Goal: Use online tool/utility: Use online tool/utility

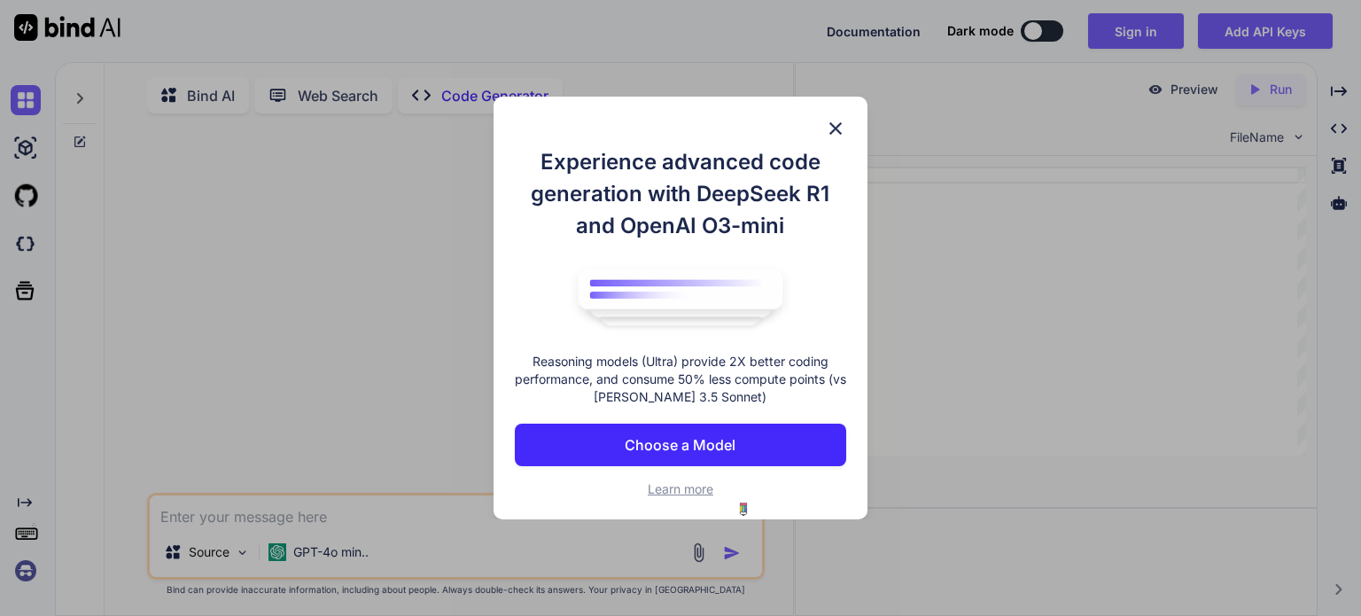
click at [837, 120] on img at bounding box center [835, 128] width 21 height 21
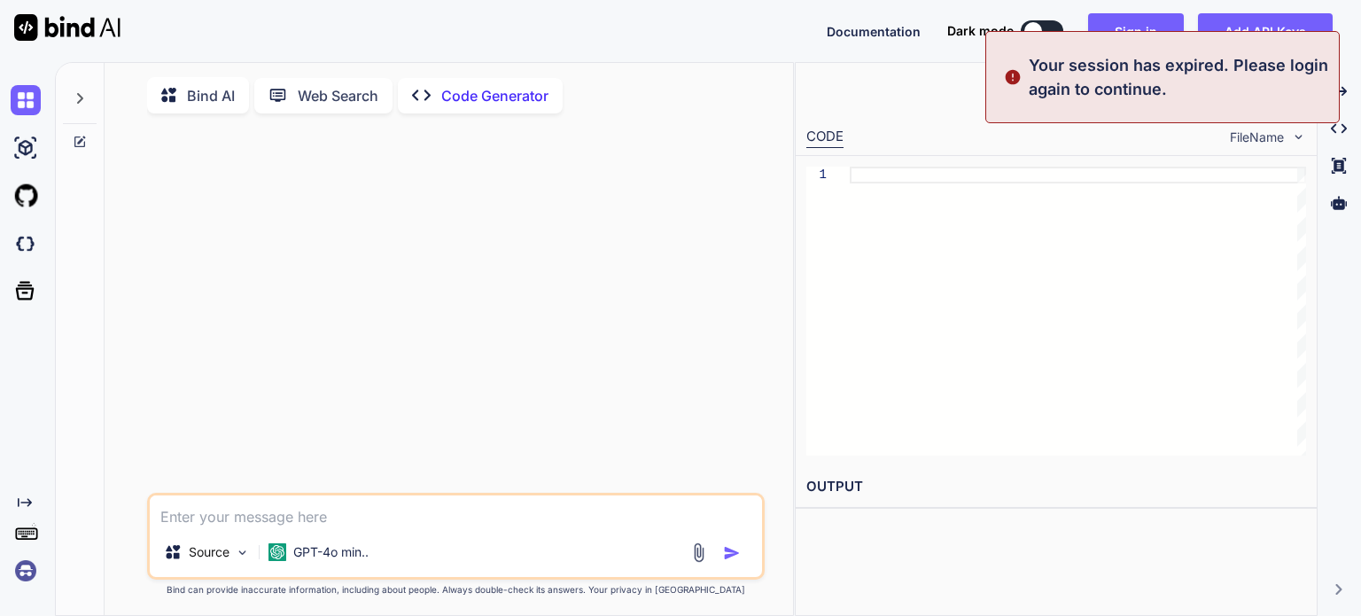
click at [27, 573] on img at bounding box center [26, 571] width 30 height 30
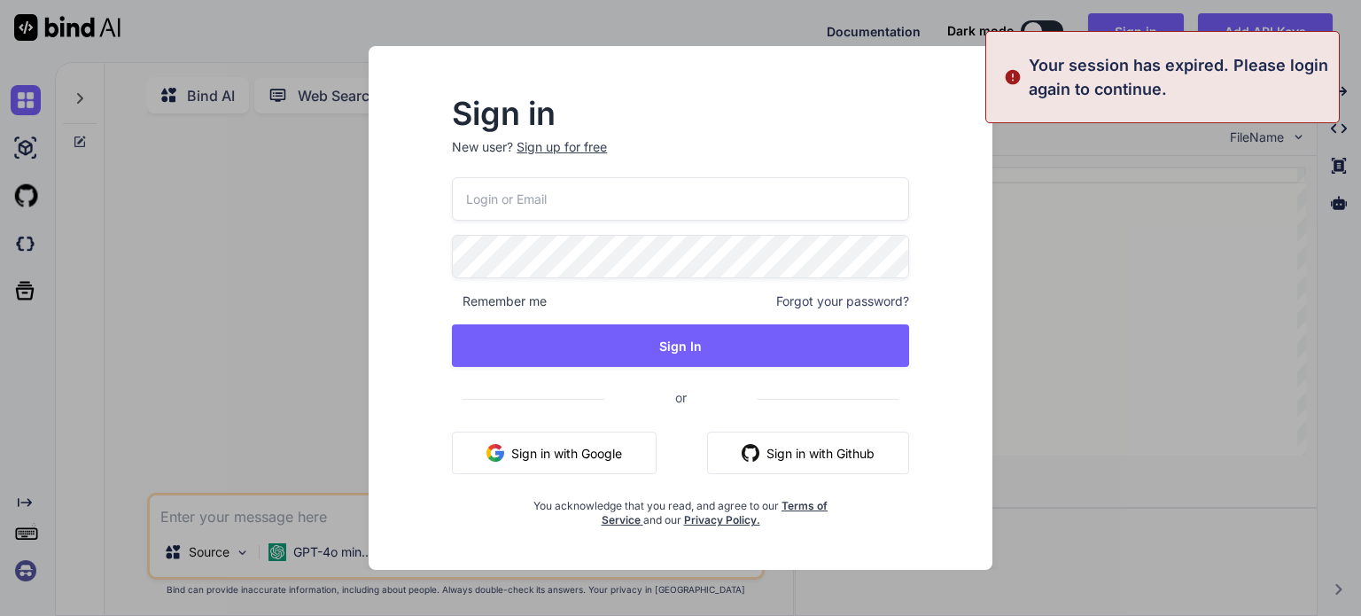
click at [557, 456] on button "Sign in with Google" at bounding box center [554, 453] width 205 height 43
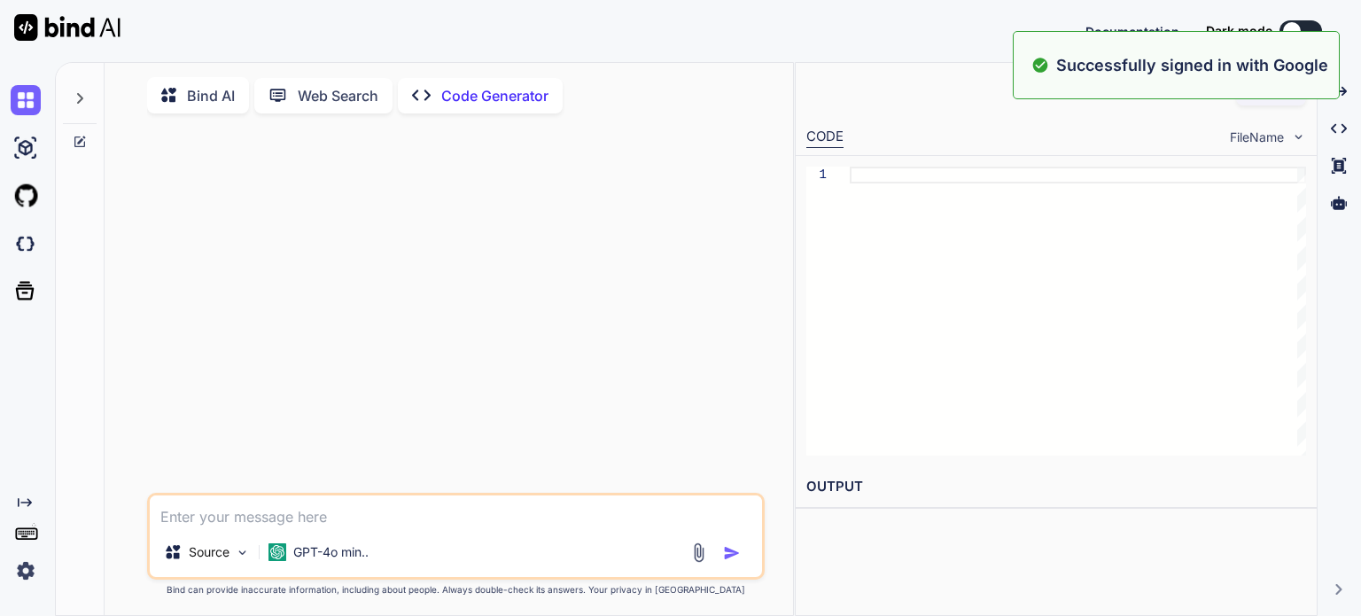
click at [795, 45] on div "Documentation Dark mode Created with Pixso." at bounding box center [680, 31] width 1361 height 62
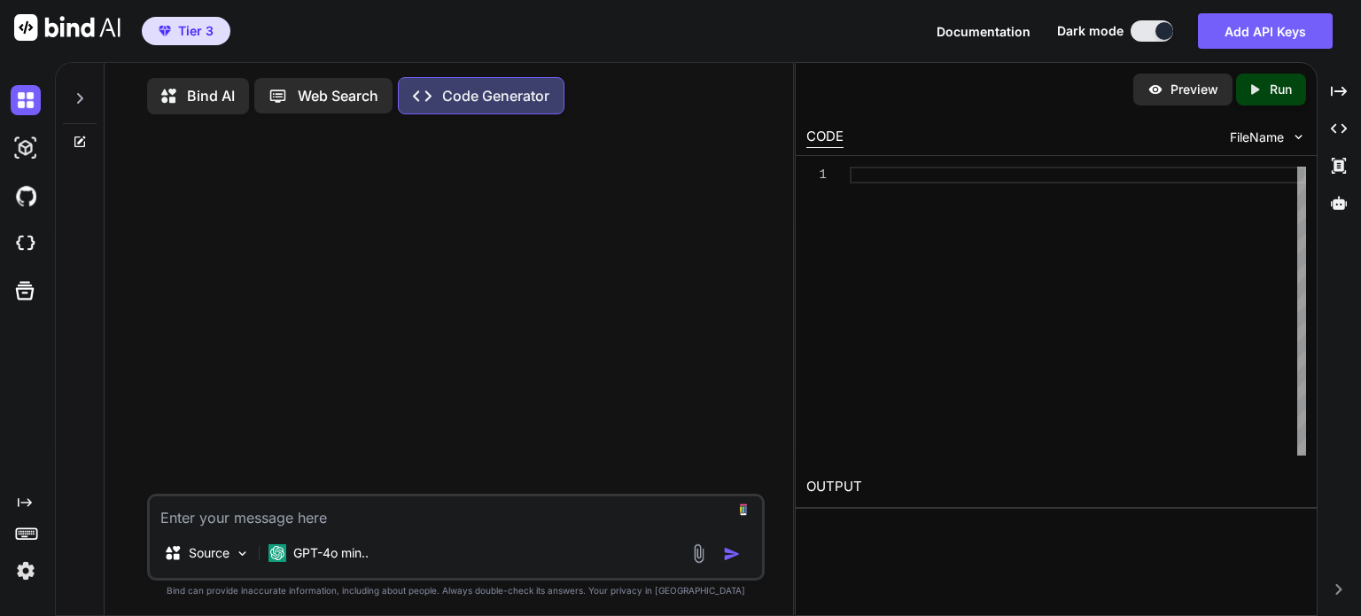
click at [393, 518] on textarea at bounding box center [456, 512] width 612 height 32
click at [353, 554] on p "GPT-4o min.." at bounding box center [330, 553] width 75 height 18
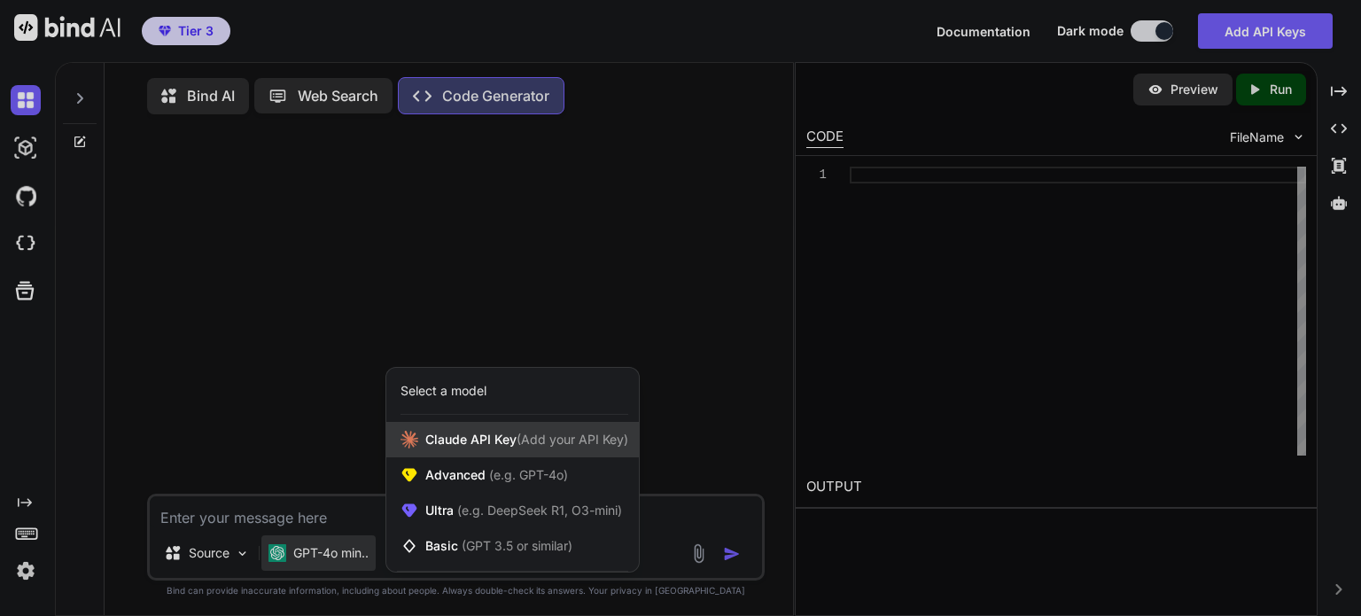
click at [479, 448] on span "[PERSON_NAME] Key (Add your API Key)" at bounding box center [526, 440] width 203 height 18
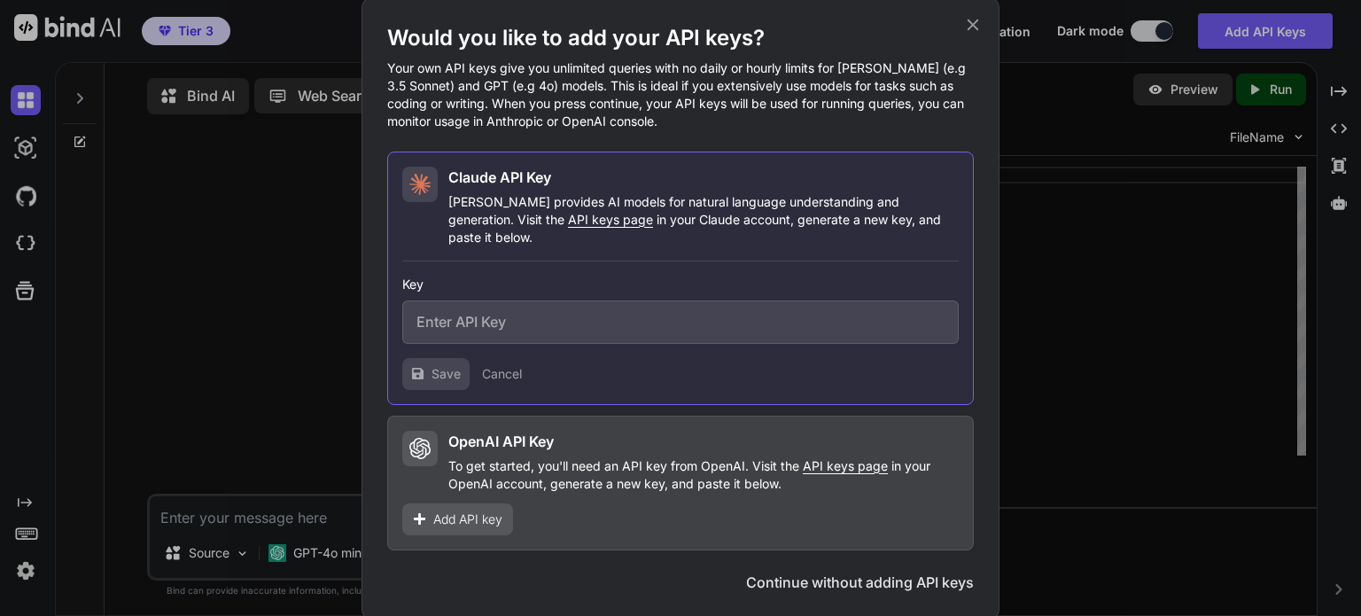
click at [510, 365] on button "Cancel" at bounding box center [502, 374] width 40 height 18
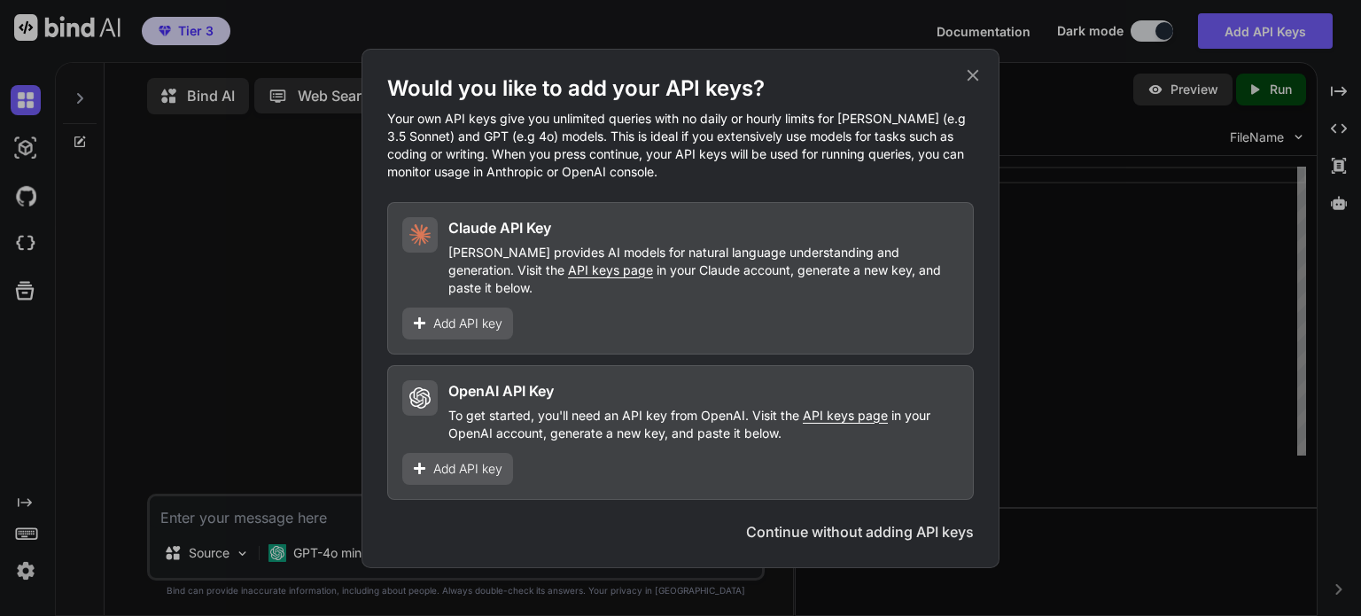
click at [868, 529] on button "Continue without adding API keys" at bounding box center [860, 531] width 228 height 21
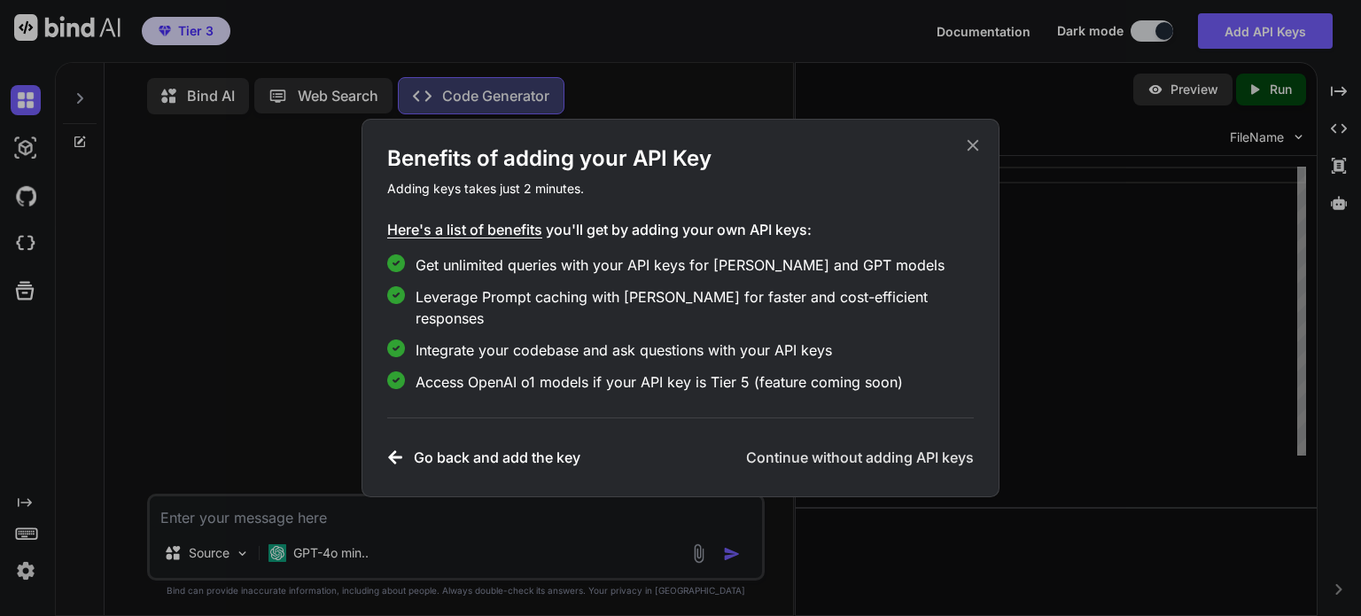
click at [883, 447] on h3 "Continue without adding API keys" at bounding box center [860, 457] width 228 height 21
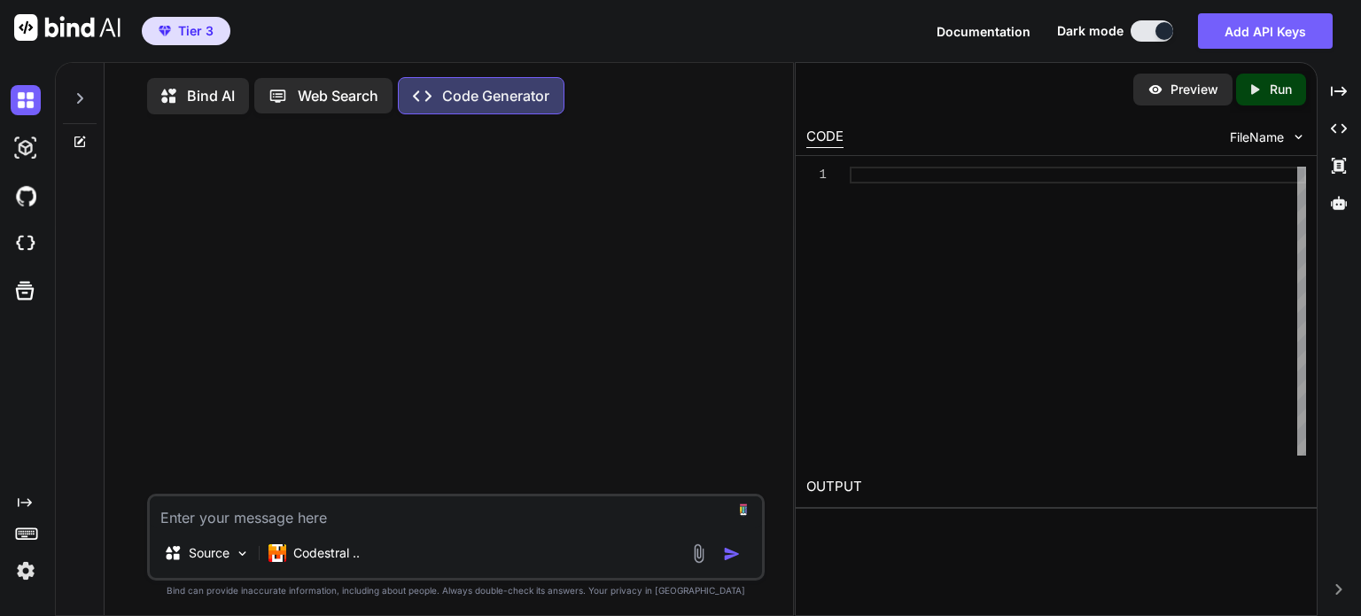
click at [347, 523] on textarea at bounding box center [456, 512] width 612 height 32
click at [333, 555] on p "Codestral .." at bounding box center [326, 553] width 66 height 18
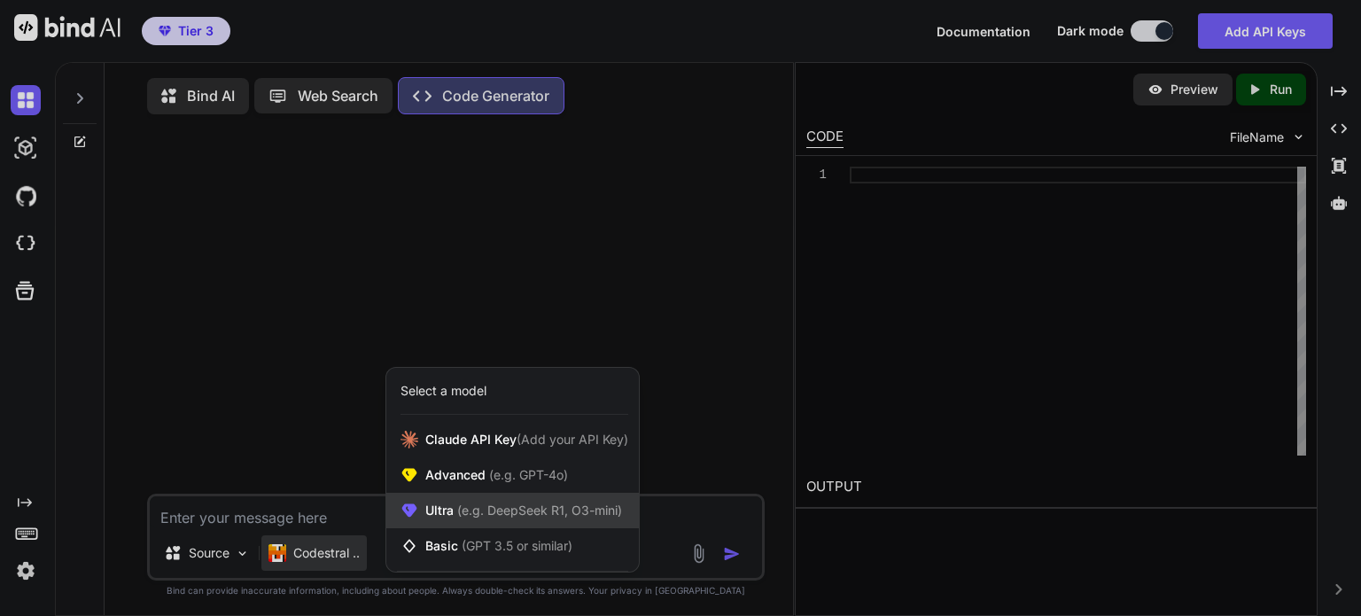
click at [500, 518] on span "(e.g. DeepSeek R1, O3-mini)" at bounding box center [538, 509] width 168 height 15
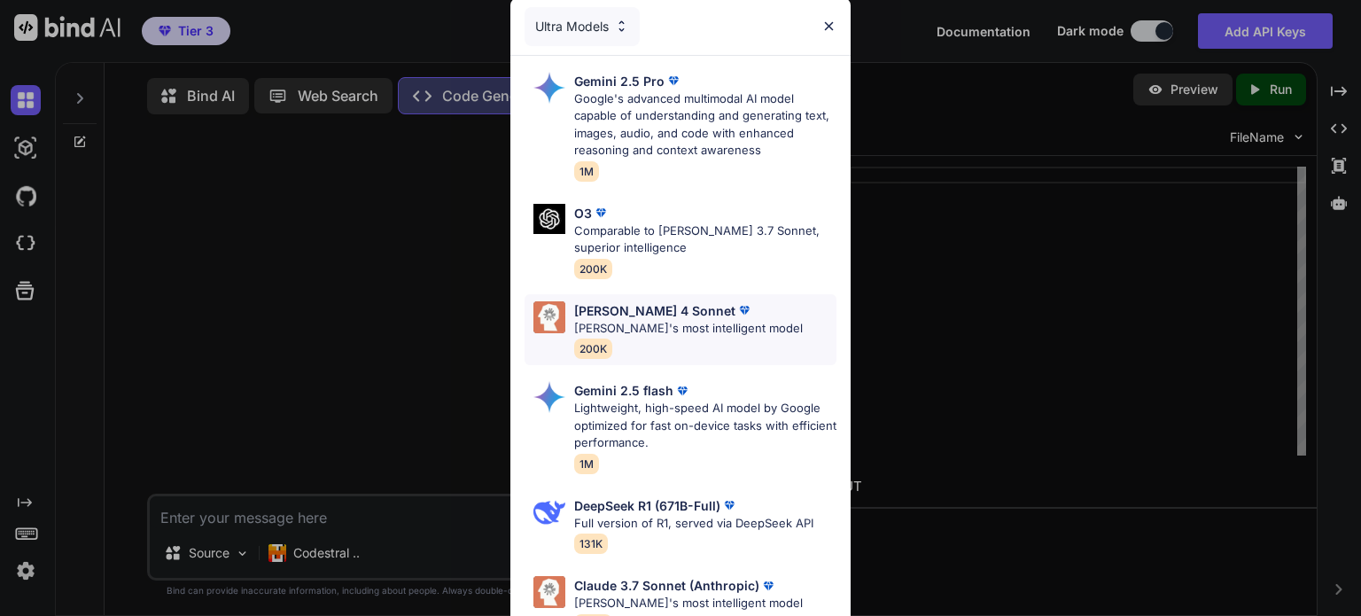
click at [730, 322] on p "[PERSON_NAME]'s most intelligent model" at bounding box center [688, 329] width 229 height 18
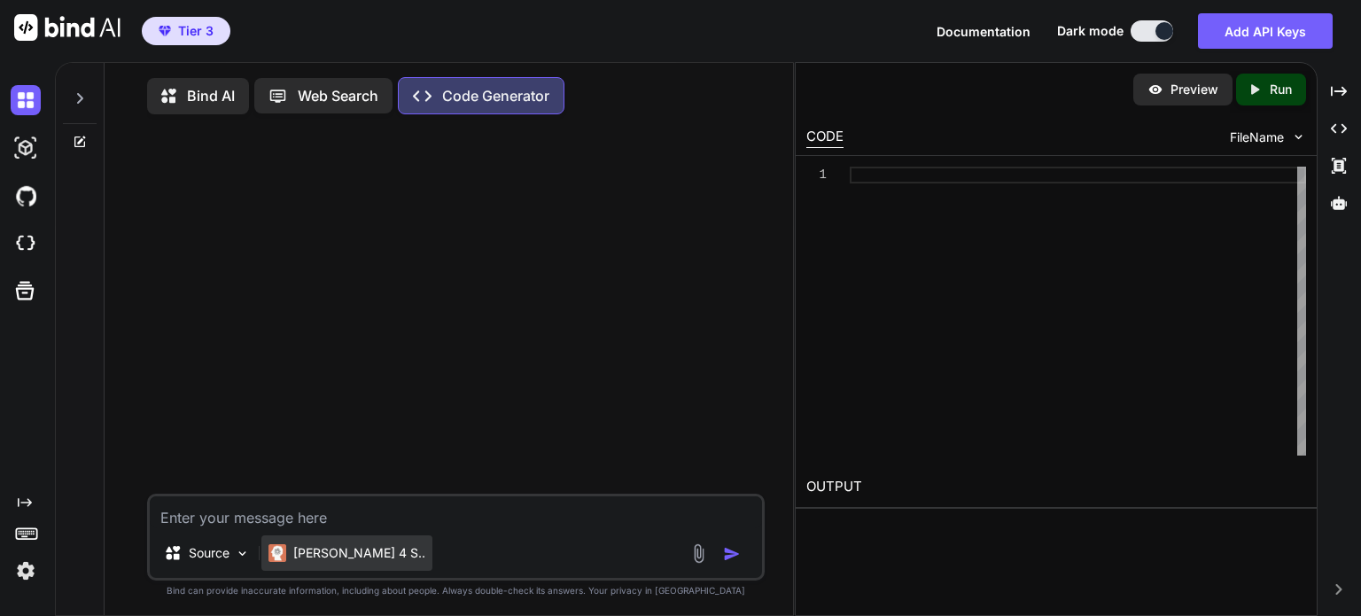
click at [305, 557] on p "[PERSON_NAME] 4 S.." at bounding box center [359, 553] width 132 height 18
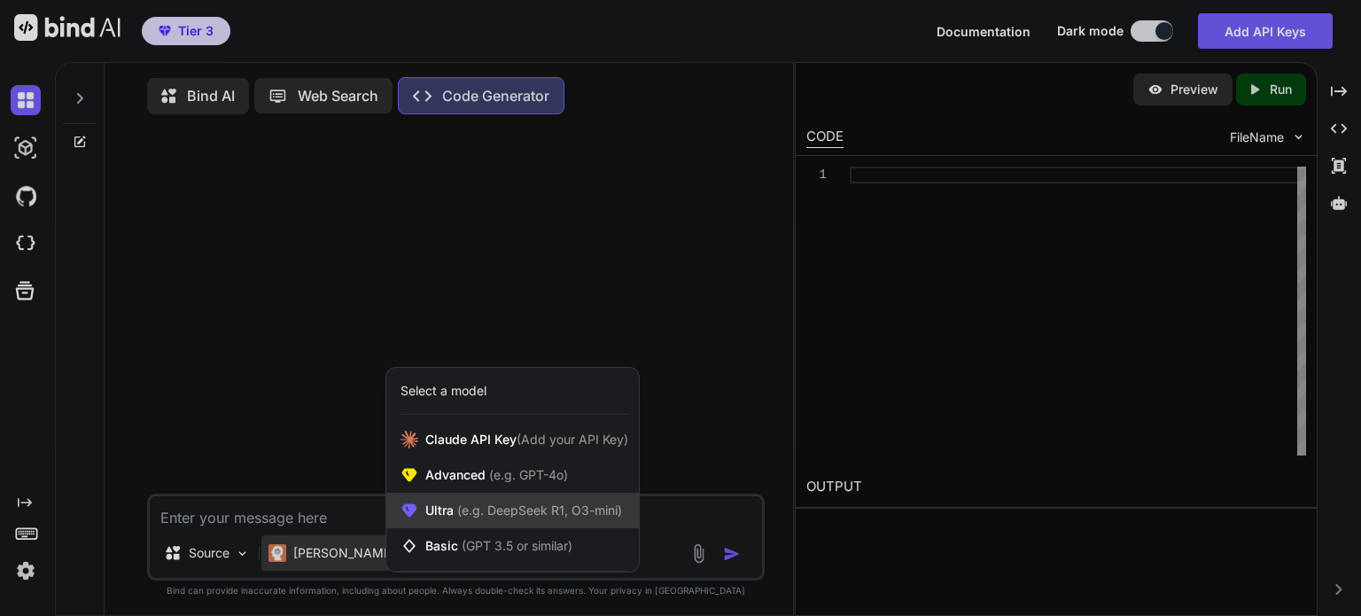
click at [516, 524] on div "Ultra (e.g. DeepSeek R1, O3-mini)" at bounding box center [512, 510] width 253 height 35
type textarea "x"
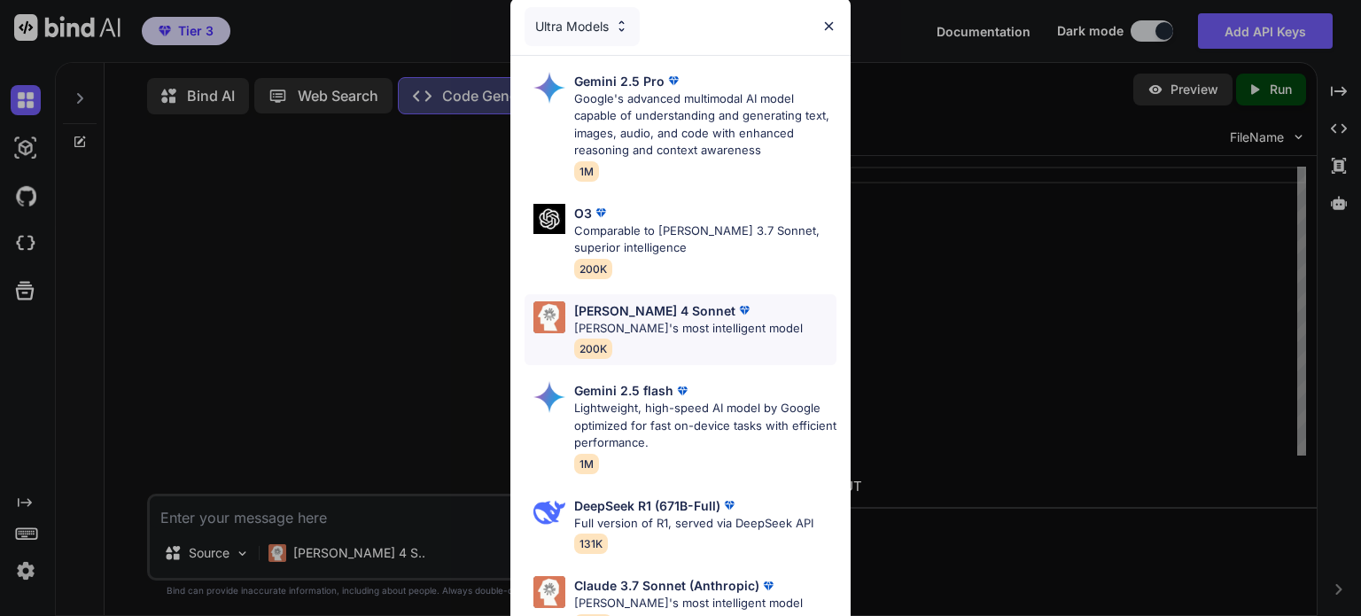
click at [743, 331] on p "[PERSON_NAME]'s most intelligent model" at bounding box center [688, 329] width 229 height 18
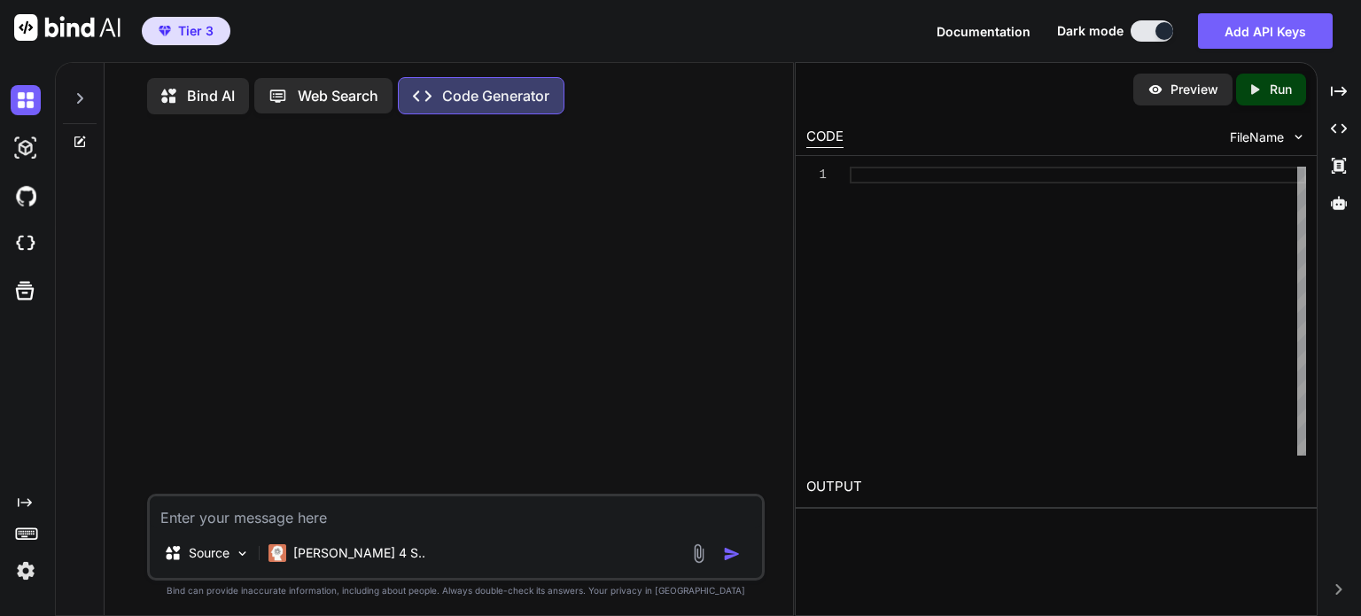
click at [369, 518] on textarea at bounding box center [456, 512] width 612 height 32
